Goal: Check status: Check status

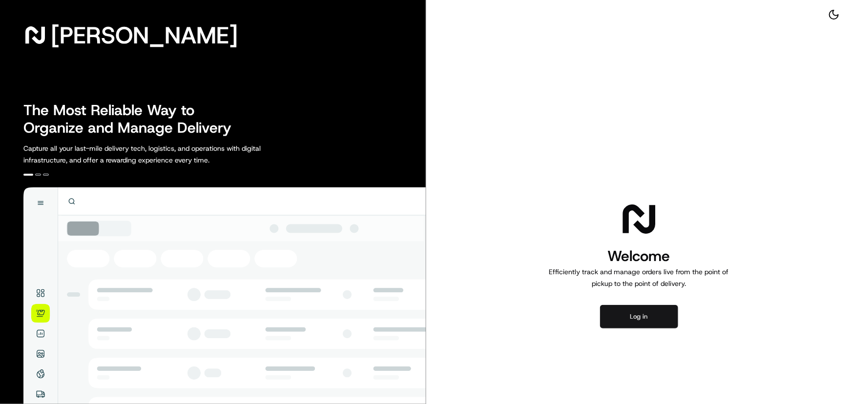
click at [644, 316] on button "Log in" at bounding box center [639, 316] width 78 height 23
